Goal: Information Seeking & Learning: Learn about a topic

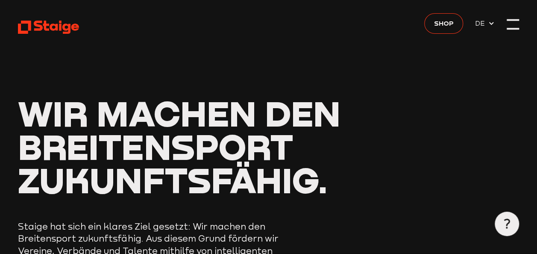
click at [518, 24] on div at bounding box center [513, 24] width 12 height 12
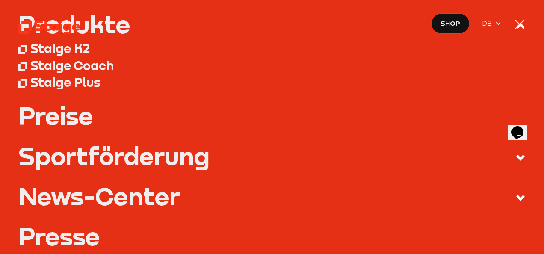
scroll to position [112, 0]
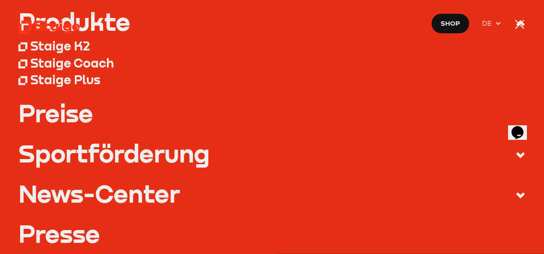
click at [85, 82] on div "Staige Plus" at bounding box center [65, 79] width 70 height 15
click at [84, 82] on div "Staige Plus" at bounding box center [65, 79] width 70 height 15
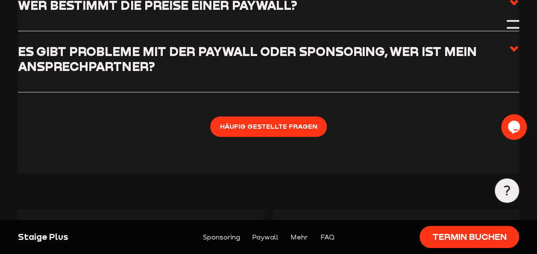
scroll to position [1848, 0]
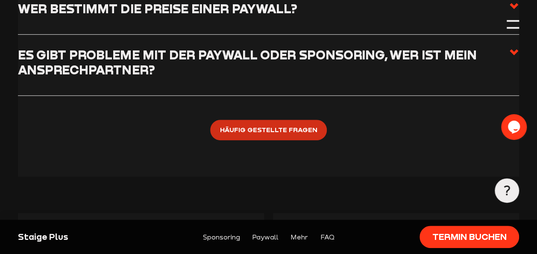
click at [273, 124] on span "Häufig gestellte Fragen" at bounding box center [268, 129] width 97 height 11
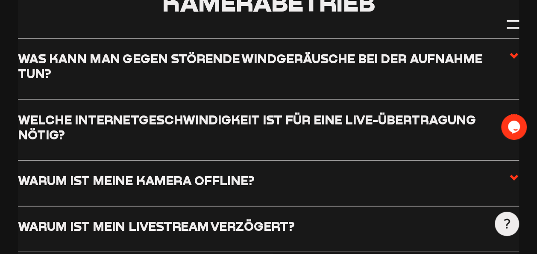
scroll to position [791, 0]
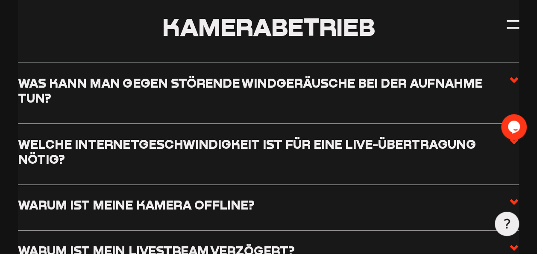
click at [513, 77] on icon at bounding box center [514, 80] width 10 height 10
click at [0, 0] on input "Was kann man gegen störende Windgeräusche bei der Aufnahme tun?" at bounding box center [0, 0] width 0 height 0
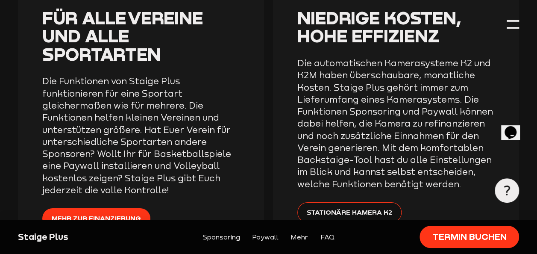
scroll to position [1396, 0]
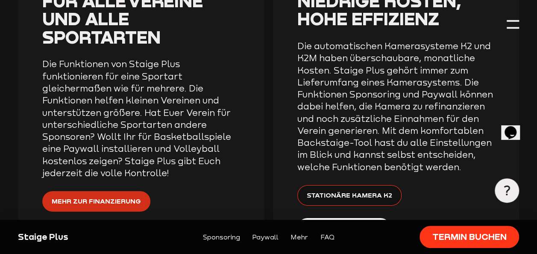
click at [133, 196] on span "Mehr zur Finanzierung" at bounding box center [96, 201] width 89 height 11
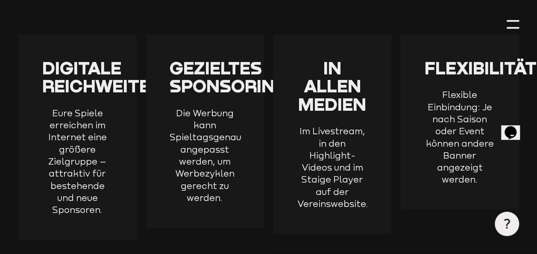
scroll to position [969, 0]
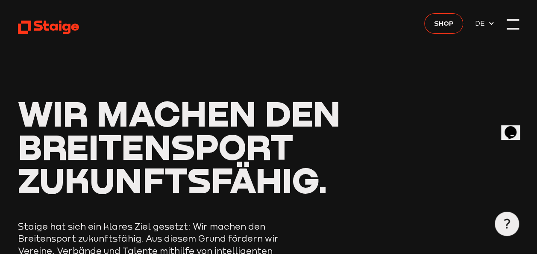
click at [515, 27] on div at bounding box center [513, 24] width 12 height 12
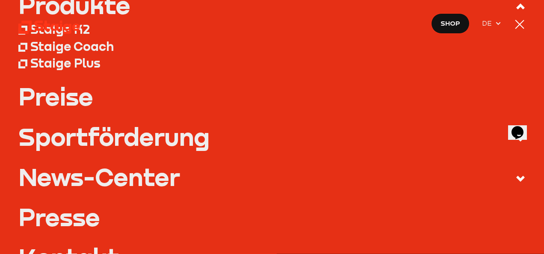
scroll to position [130, 0]
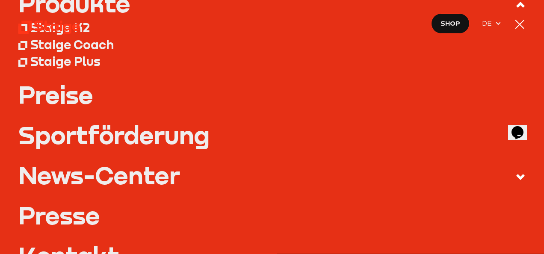
click at [93, 137] on div "Sportförderung" at bounding box center [113, 135] width 191 height 24
click at [0, 0] on input "Sportförderung" at bounding box center [0, 0] width 0 height 0
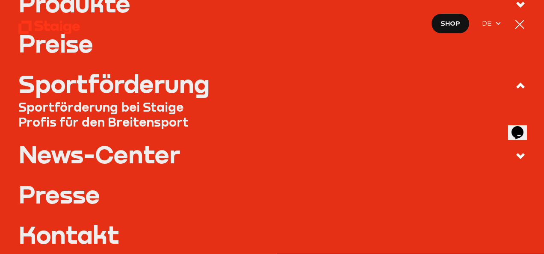
click at [72, 48] on link "Preise" at bounding box center [271, 43] width 507 height 24
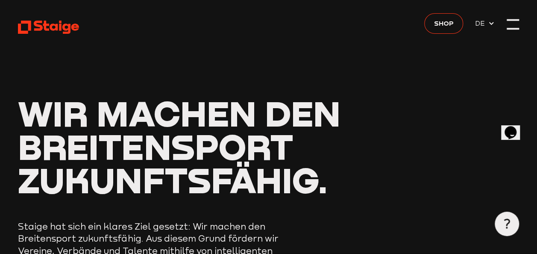
click at [514, 27] on div at bounding box center [513, 24] width 12 height 12
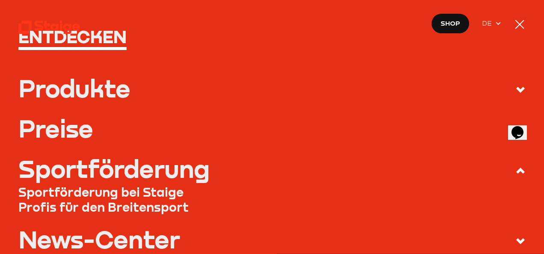
scroll to position [59, 0]
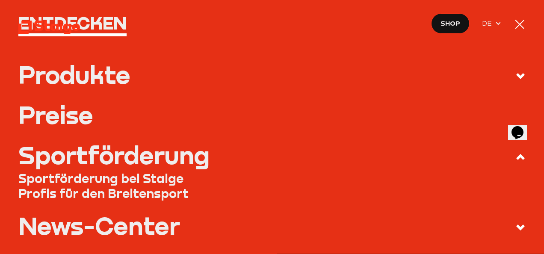
click at [515, 75] on icon at bounding box center [520, 76] width 10 height 10
click at [0, 0] on input "Produkte" at bounding box center [0, 0] width 0 height 0
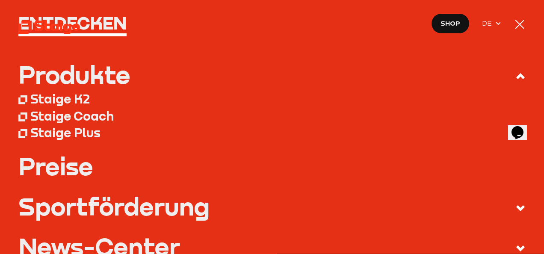
click at [56, 165] on link "Preise" at bounding box center [271, 166] width 507 height 24
